Goal: Transaction & Acquisition: Purchase product/service

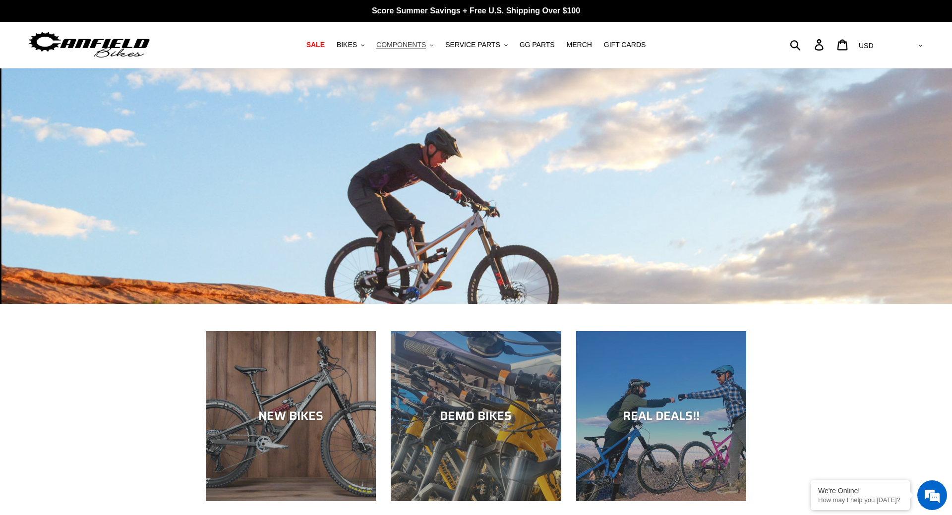
click at [400, 48] on span "COMPONENTS" at bounding box center [401, 45] width 50 height 8
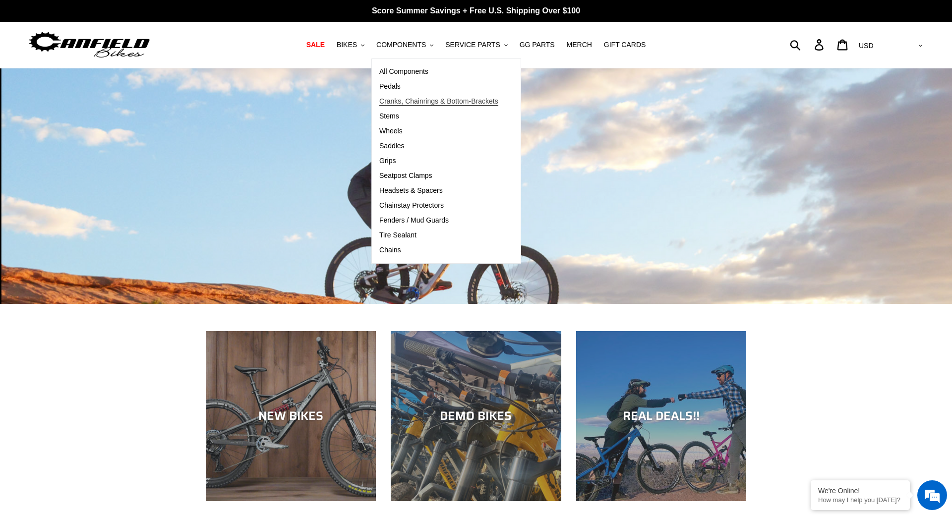
click at [403, 100] on span "Cranks, Chainrings & Bottom-Brackets" at bounding box center [438, 101] width 119 height 8
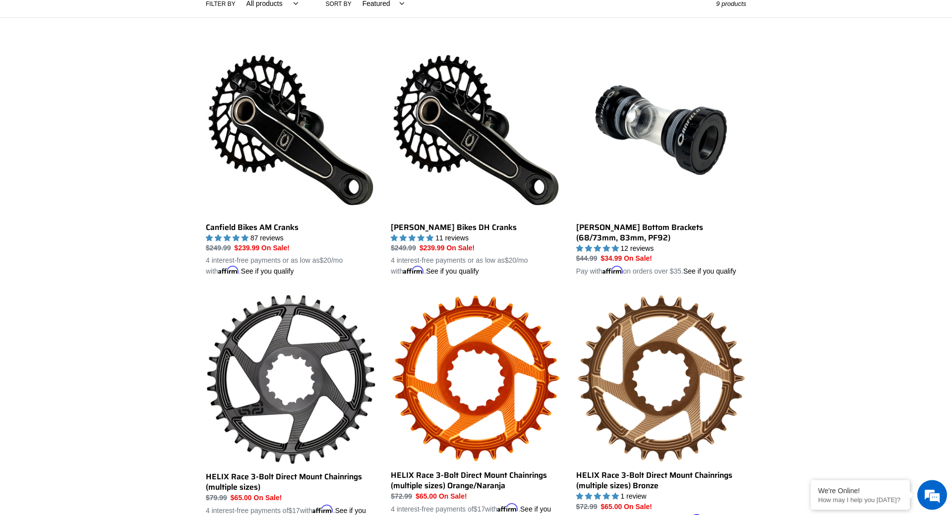
scroll to position [253, 0]
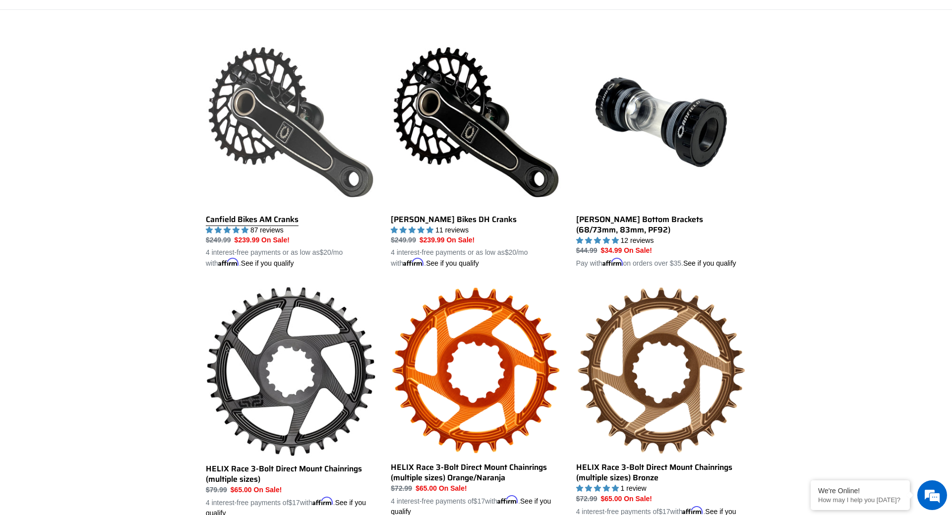
click at [255, 223] on link "Canfield Bikes AM Cranks" at bounding box center [291, 153] width 170 height 232
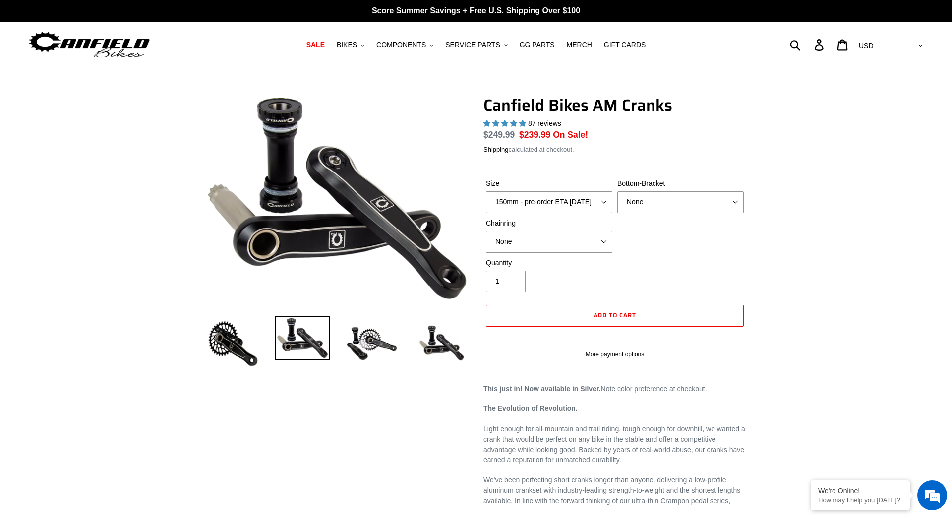
select select "highest-rating"
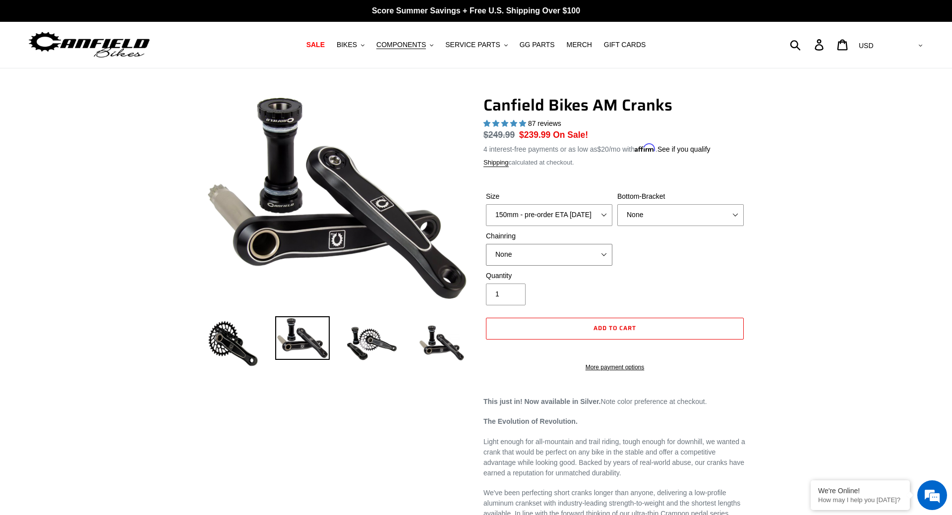
click at [486, 244] on select "None 30t Round (Boost 148) 30t Oval (Boost 148) 32t Round (Boost 148) 32t Oval …" at bounding box center [549, 255] width 126 height 22
select select "32t Round (Boost 148)"
click option "32t Round (Boost 148)" at bounding box center [0, 0] width 0 height 0
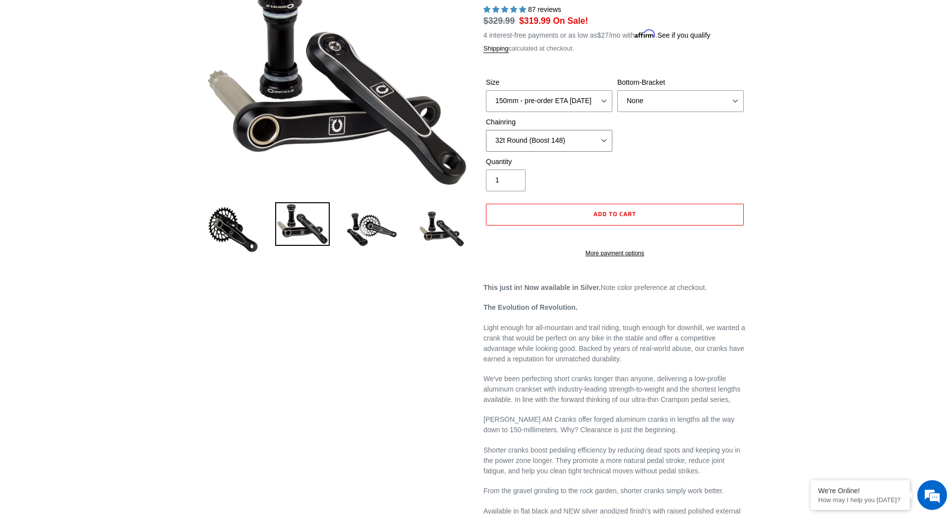
scroll to position [101, 0]
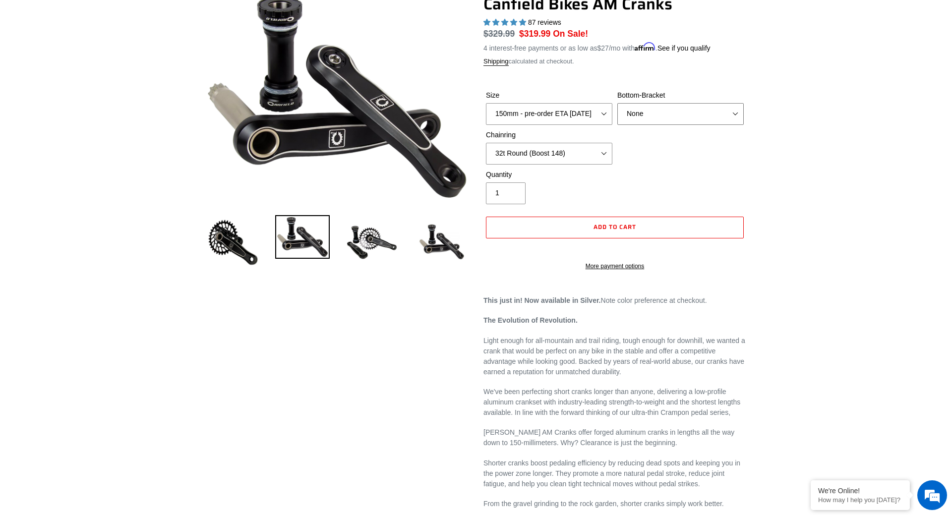
click at [617, 103] on select "None BSA Threaded 68/73mm Press Fit PF92" at bounding box center [680, 114] width 126 height 22
click at [698, 116] on select "None BSA Threaded 68/73mm Press Fit PF92" at bounding box center [680, 114] width 126 height 22
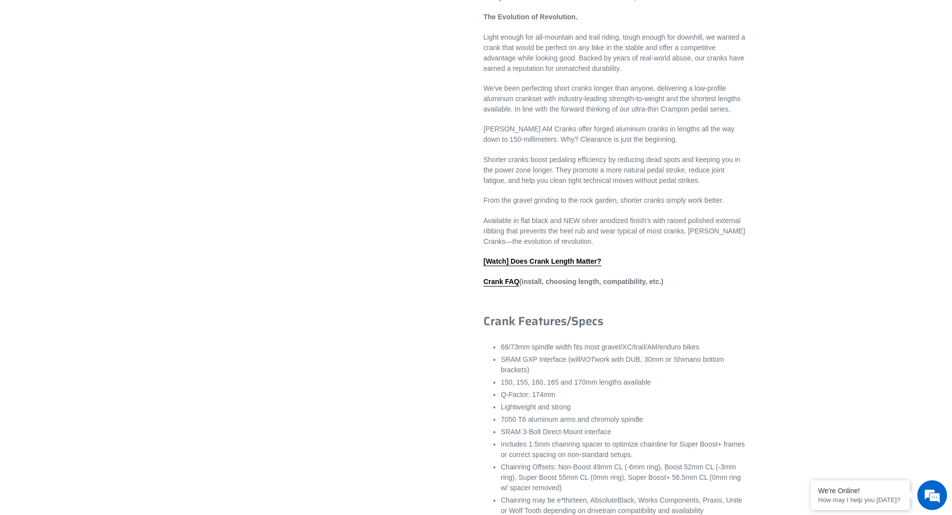
scroll to position [152, 0]
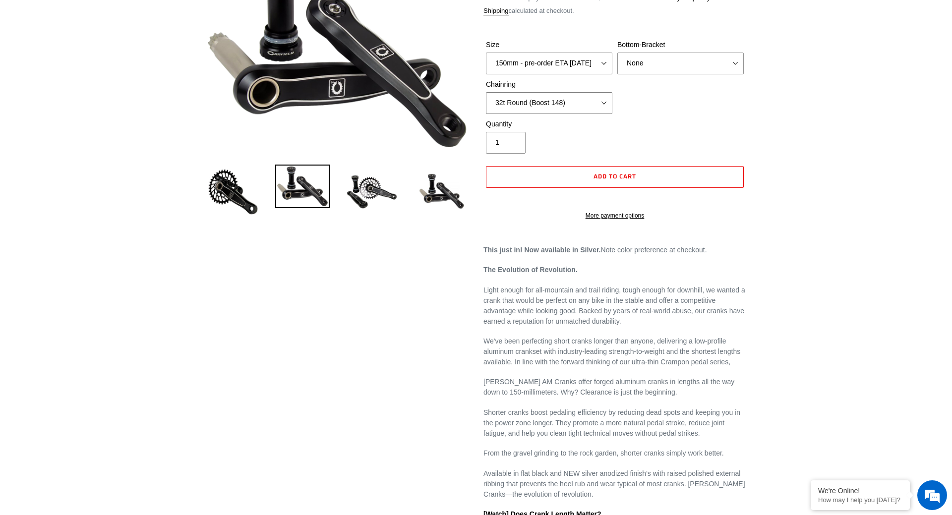
click at [486, 92] on select "None 30t Round (Boost 148) 30t Oval (Boost 148) 32t Round (Boost 148) 32t Oval …" at bounding box center [549, 103] width 126 height 22
click at [596, 106] on select "None 30t Round (Boost 148) 30t Oval (Boost 148) 32t Round (Boost 148) 32t Oval …" at bounding box center [549, 103] width 126 height 22
click at [486, 53] on select "150mm - pre-order ETA 10/15/25 155mm - pre-order ETA 10/15/25 160mm - pre-order…" at bounding box center [549, 64] width 126 height 22
click at [606, 64] on select "150mm - pre-order ETA 10/15/25 155mm - pre-order ETA 10/15/25 160mm - pre-order…" at bounding box center [549, 64] width 126 height 22
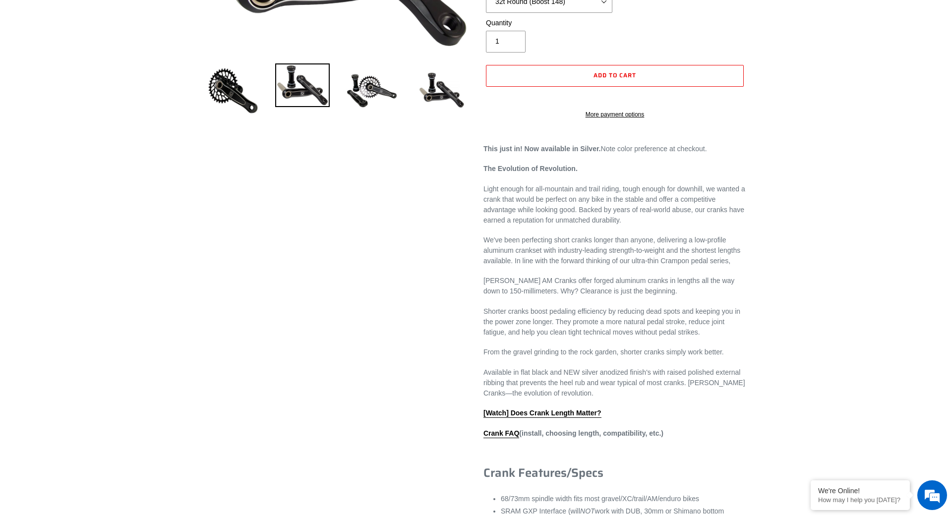
scroll to position [0, 0]
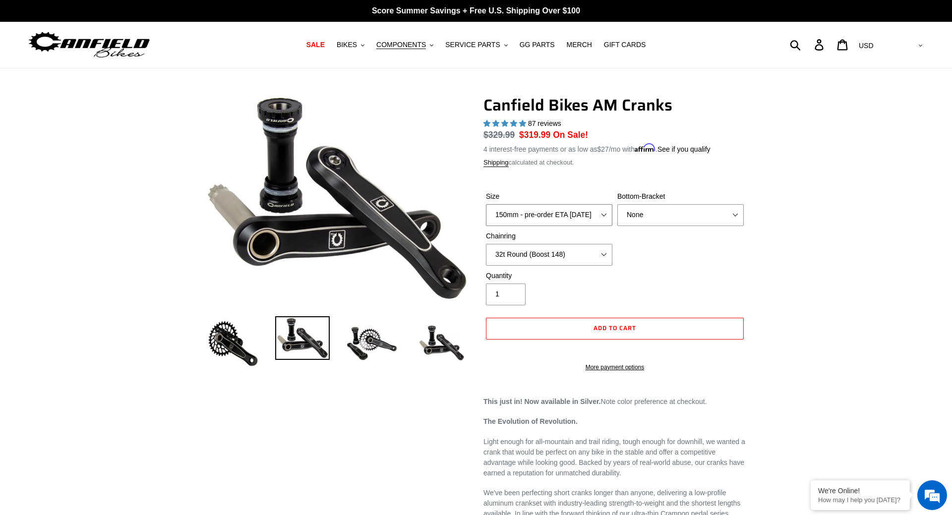
click at [486, 204] on select "150mm - pre-order ETA 10/15/25 155mm - pre-order ETA 10/15/25 160mm - pre-order…" at bounding box center [549, 215] width 126 height 22
click at [605, 215] on select "150mm - pre-order ETA 10/15/25 155mm - pre-order ETA 10/15/25 160mm - pre-order…" at bounding box center [549, 215] width 126 height 22
click at [395, 44] on span "COMPONENTS" at bounding box center [401, 45] width 50 height 8
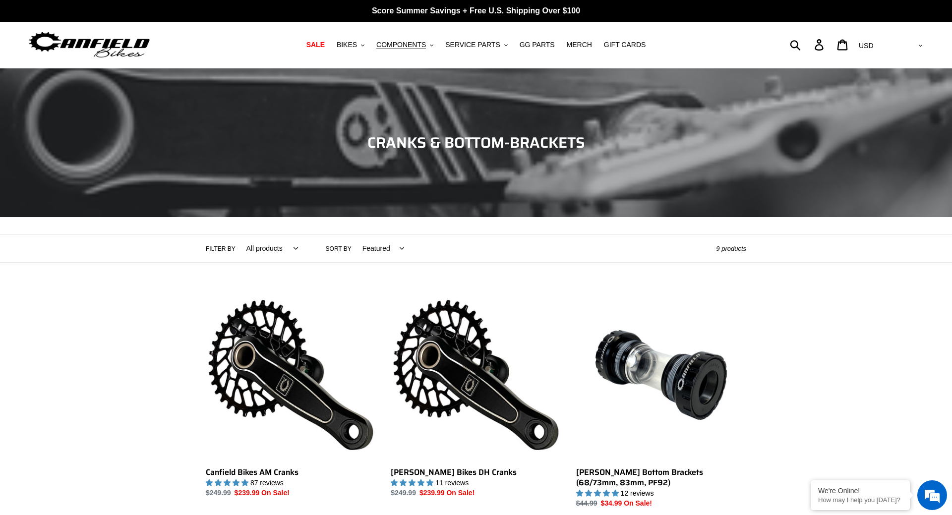
scroll to position [253, 0]
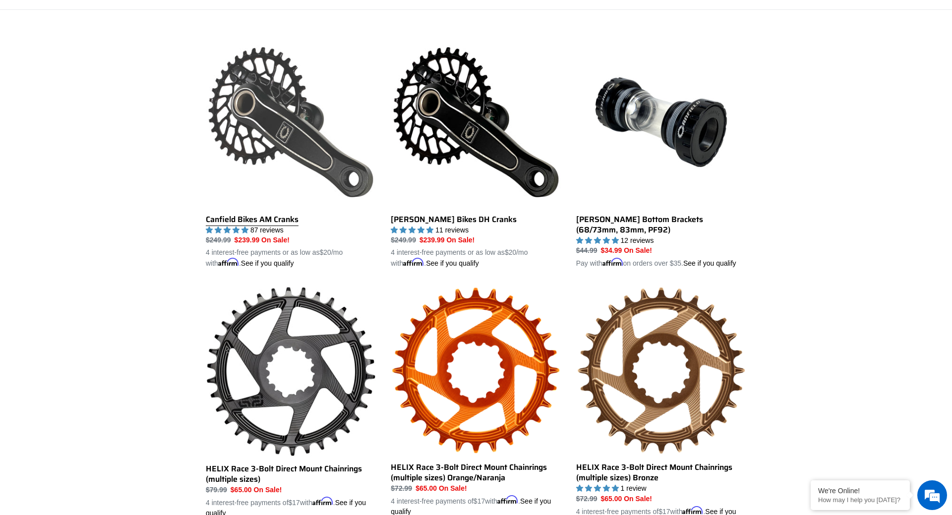
click at [253, 220] on link "Canfield Bikes AM Cranks" at bounding box center [291, 153] width 170 height 232
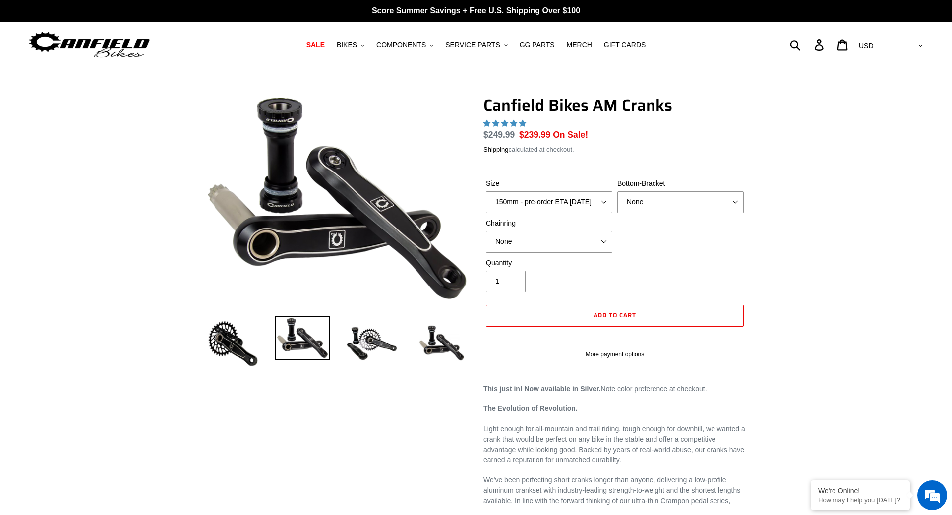
select select "highest-rating"
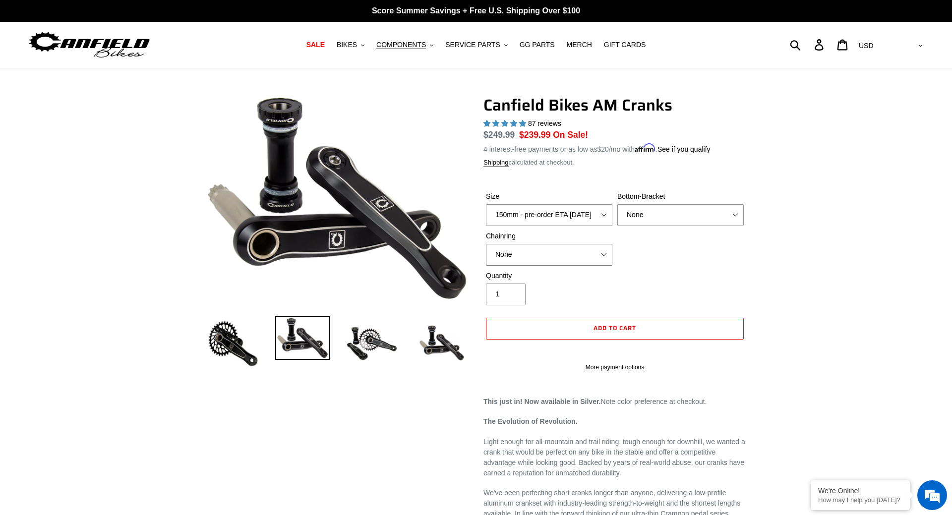
click at [486, 244] on select "None 30t Round (Boost 148) 30t Oval (Boost 148) 32t Round (Boost 148) 32t Oval …" at bounding box center [549, 255] width 126 height 22
select select "32t Round (Boost 148)"
click option "32t Round (Boost 148)" at bounding box center [0, 0] width 0 height 0
click at [486, 244] on select "None 30t Round (Boost 148) 30t Oval (Boost 148) 32t Round (Boost 148) 32t Oval …" at bounding box center [549, 255] width 126 height 22
click at [333, 282] on img at bounding box center [35, 91] width 892 height 696
